Goal: Find contact information: Find contact information

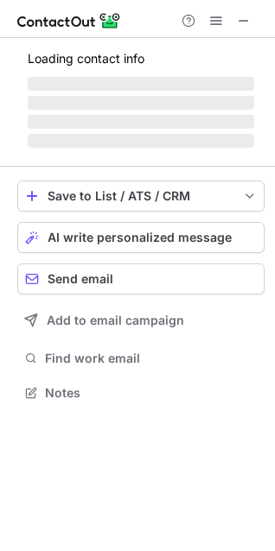
scroll to position [404, 275]
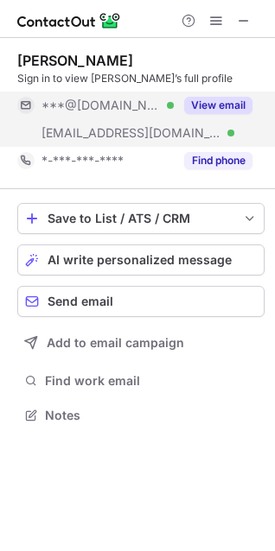
click at [212, 99] on button "View email" at bounding box center [218, 105] width 68 height 17
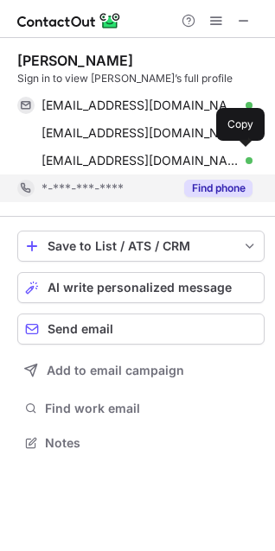
scroll to position [430, 275]
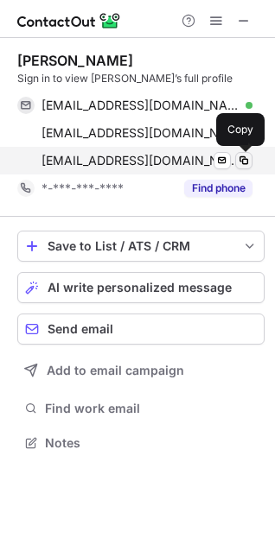
click at [249, 162] on span at bounding box center [244, 161] width 14 height 14
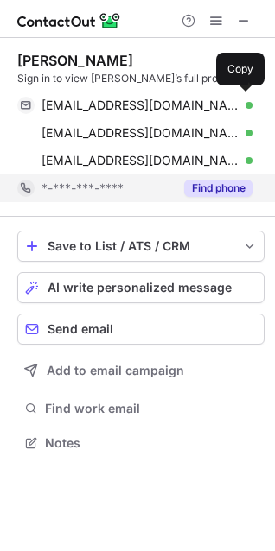
click at [205, 186] on button "Find phone" at bounding box center [218, 188] width 68 height 17
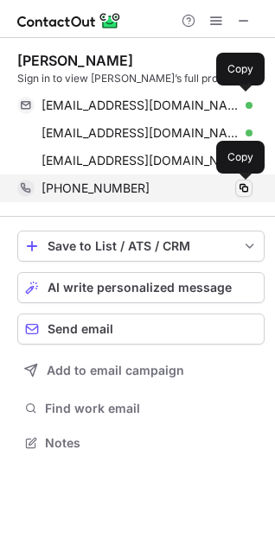
click at [245, 188] on span at bounding box center [244, 188] width 14 height 14
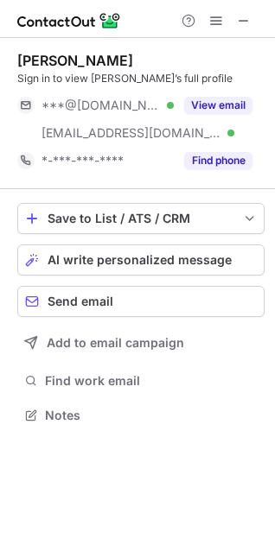
scroll to position [404, 275]
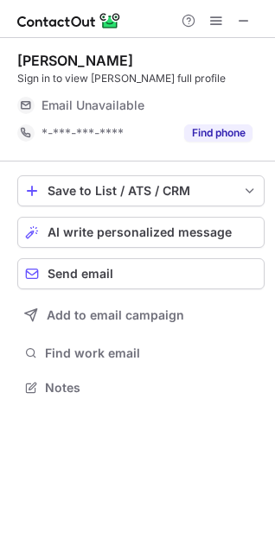
scroll to position [9, 9]
click at [237, 26] on span at bounding box center [244, 21] width 14 height 14
